Goal: Navigation & Orientation: Find specific page/section

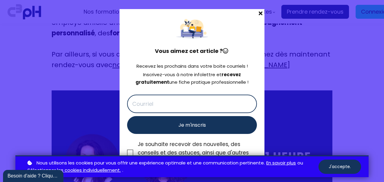
scroll to position [3021, 0]
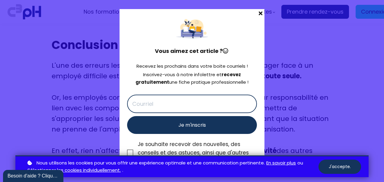
drag, startPoint x: 260, startPoint y: 15, endPoint x: 258, endPoint y: 45, distance: 30.6
click at [260, 15] on span at bounding box center [261, 13] width 8 height 8
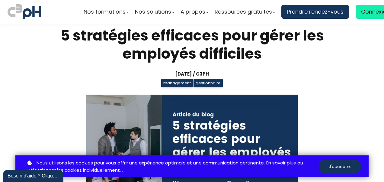
scroll to position [0, 0]
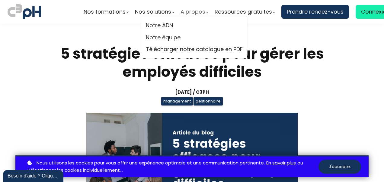
click at [196, 11] on span "A propos" at bounding box center [193, 11] width 25 height 9
click at [187, 10] on span "A propos" at bounding box center [193, 11] width 25 height 9
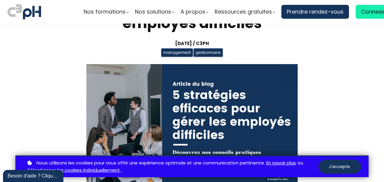
scroll to position [91, 0]
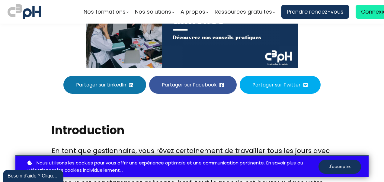
scroll to position [212, 0]
